Goal: Navigation & Orientation: Find specific page/section

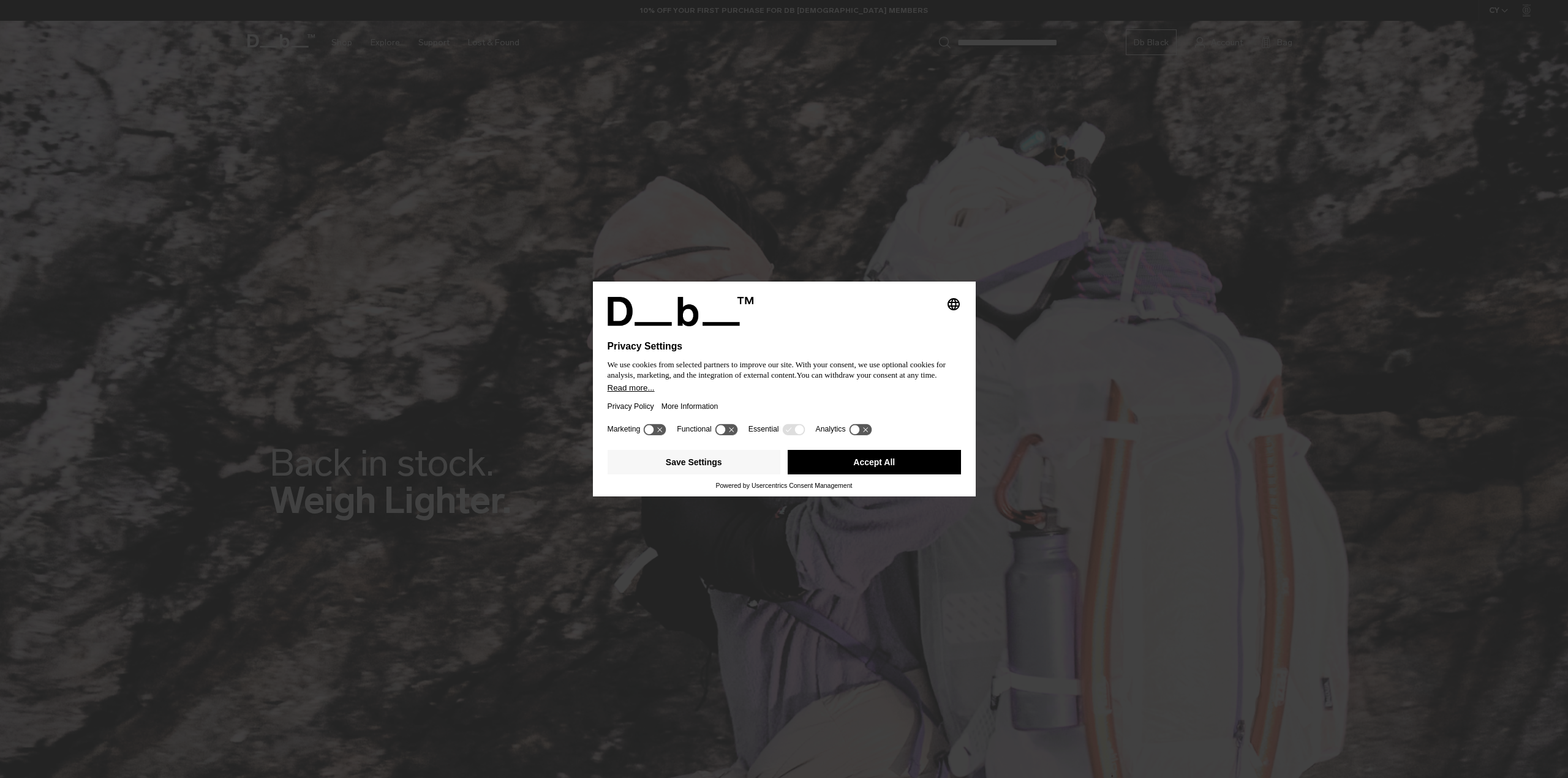
click at [868, 459] on button "Accept All" at bounding box center [875, 462] width 173 height 25
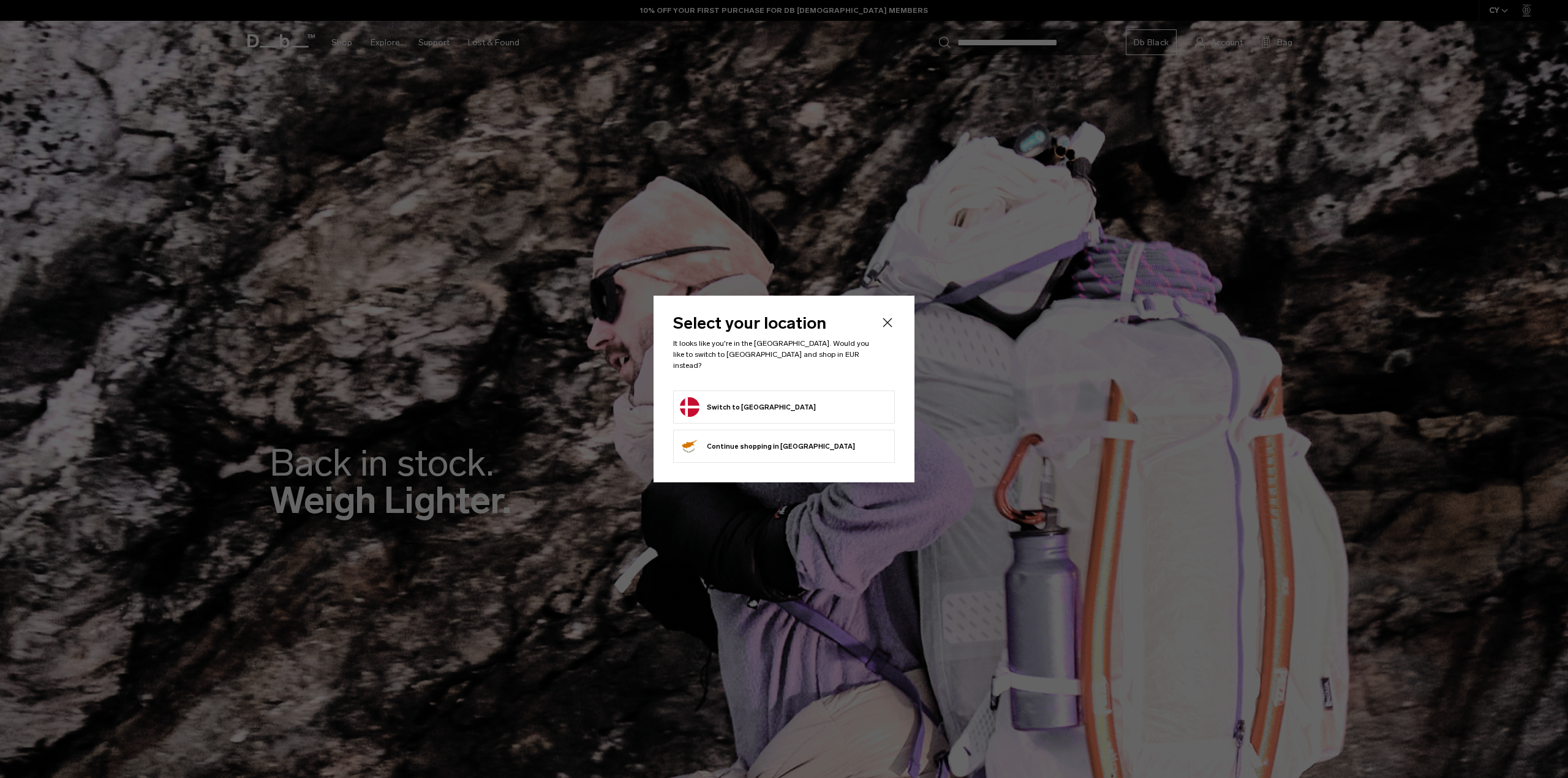
click at [743, 400] on button "Switch to Denmark" at bounding box center [747, 407] width 135 height 20
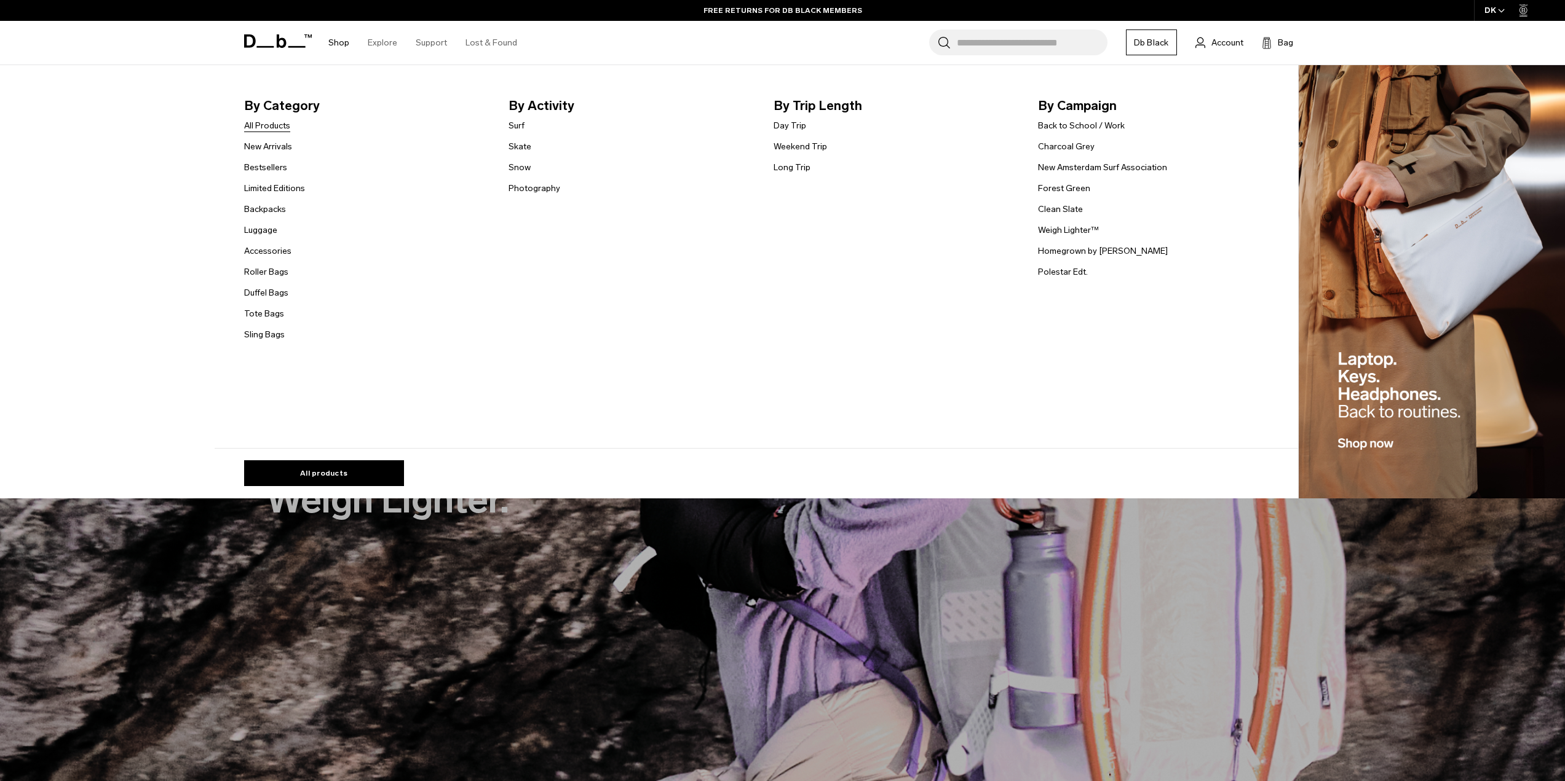
click at [274, 128] on link "All Products" at bounding box center [267, 125] width 46 height 13
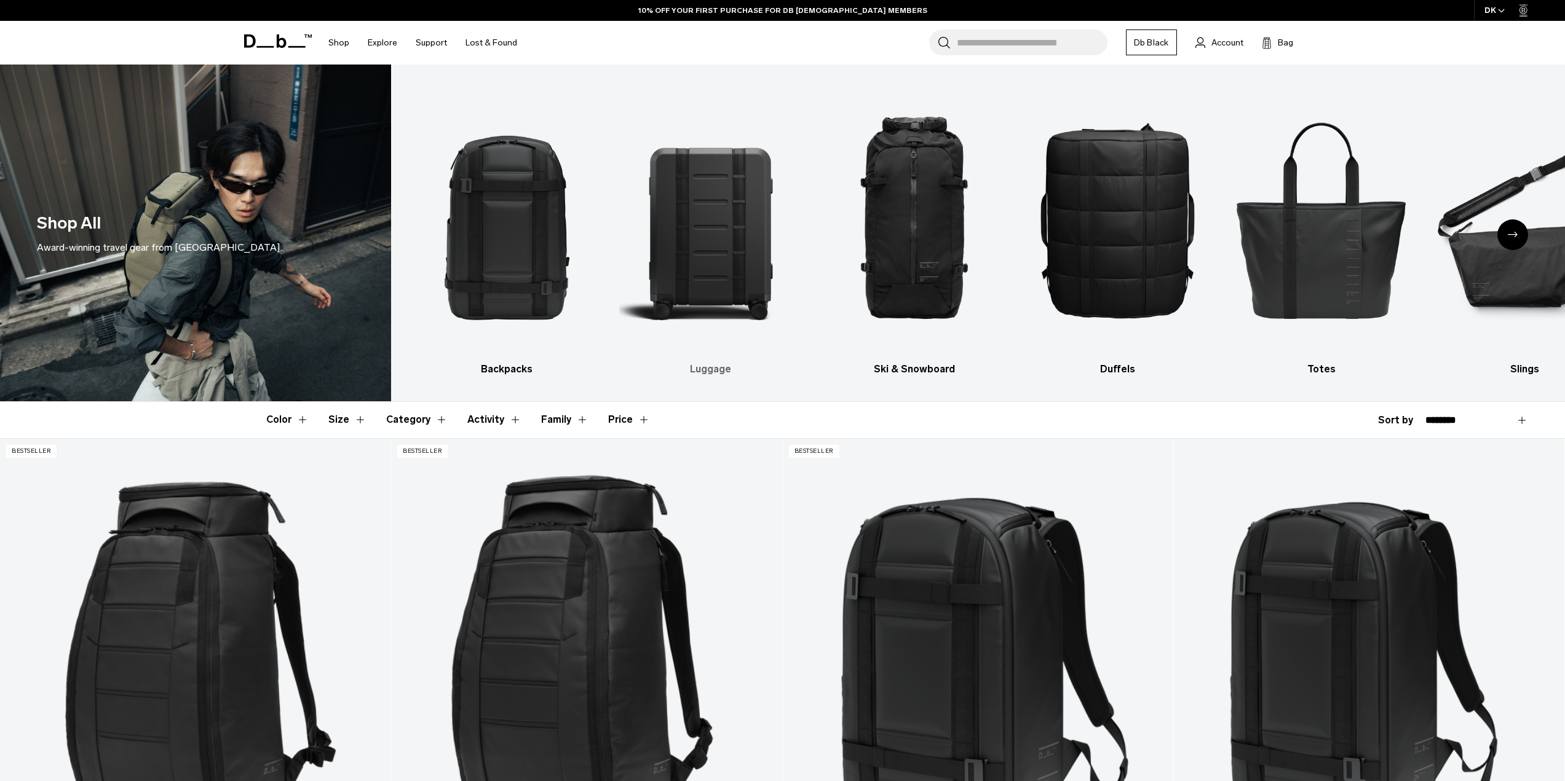
click at [721, 261] on img "2 / 10" at bounding box center [710, 219] width 182 height 273
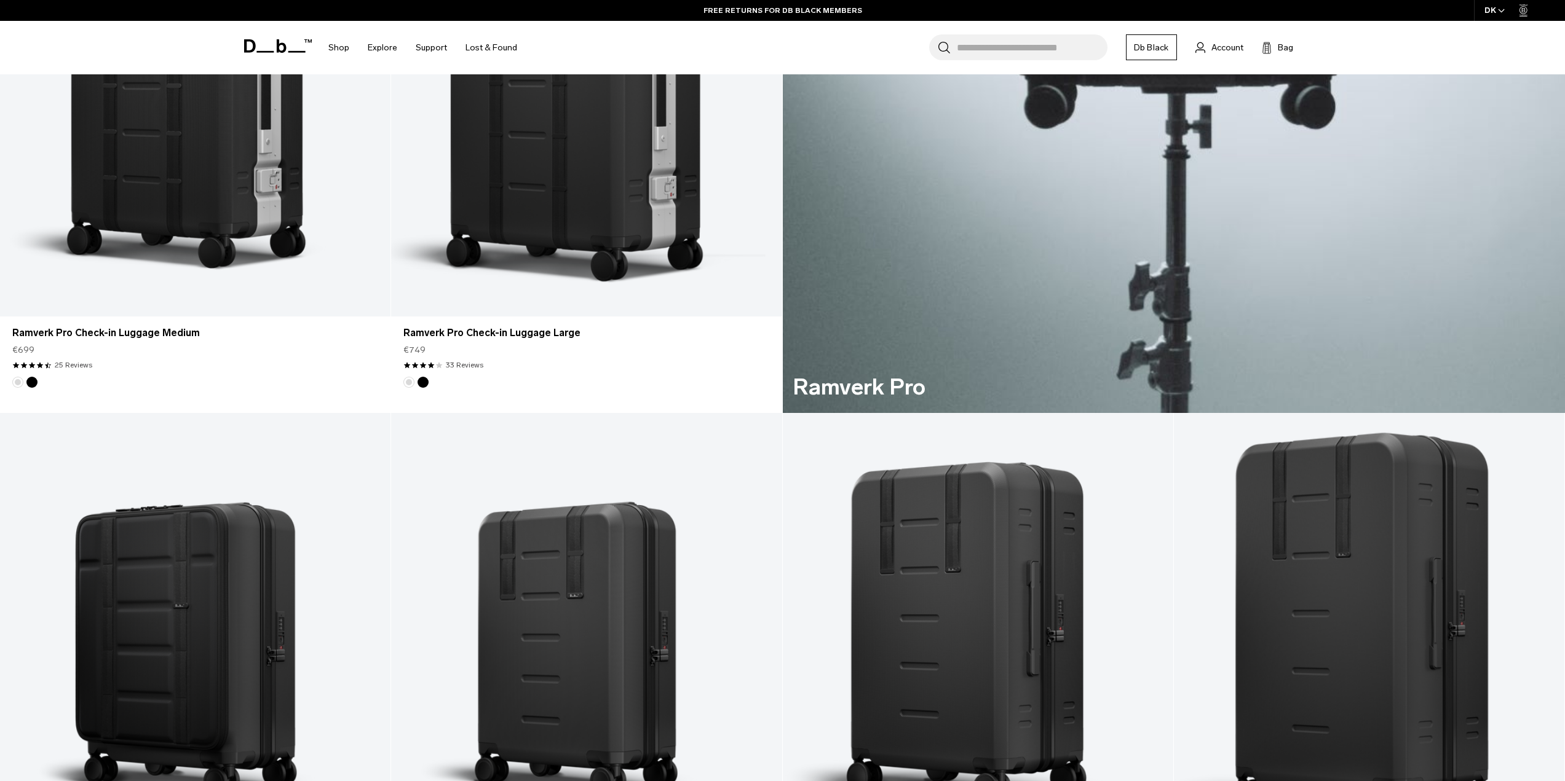
scroll to position [1291, 0]
